Goal: Task Accomplishment & Management: Use online tool/utility

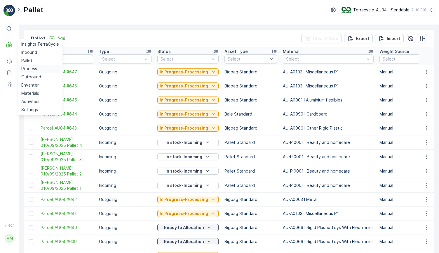
click at [37, 68] on link "Process" at bounding box center [40, 69] width 42 height 8
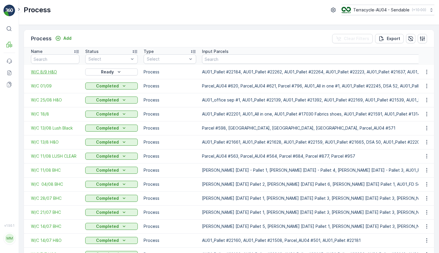
click at [48, 70] on span "W/C 8/9 H&O" at bounding box center [55, 72] width 48 height 6
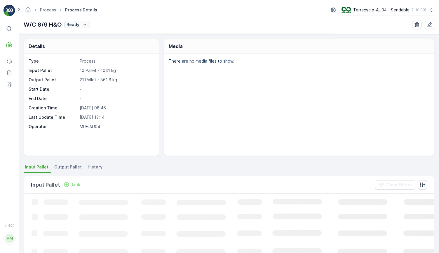
click at [87, 26] on button "Ready" at bounding box center [77, 24] width 26 height 7
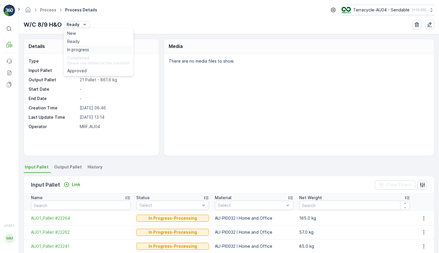
click at [84, 50] on span "In progress" at bounding box center [78, 50] width 22 height 6
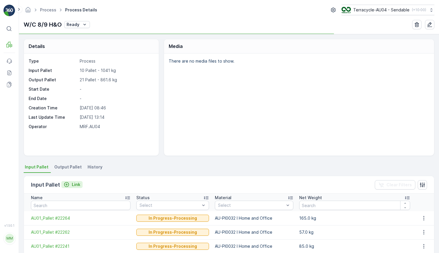
click at [73, 187] on button "Link" at bounding box center [71, 184] width 21 height 7
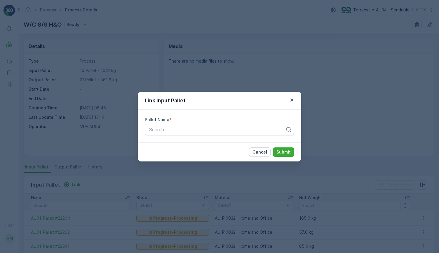
click at [183, 137] on div "Pallet Name * Search" at bounding box center [220, 126] width 164 height 33
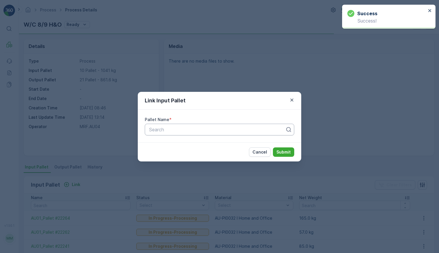
click at [189, 128] on div at bounding box center [217, 129] width 137 height 5
paste input "AU01_Pallet #22234"
type input "AU01_Pallet #22234"
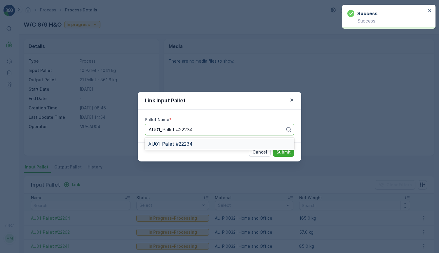
click at [253, 144] on div "AU01_Pallet #22234" at bounding box center [219, 143] width 143 height 5
click at [287, 153] on p "Submit" at bounding box center [284, 152] width 14 height 6
